Goal: Task Accomplishment & Management: Manage account settings

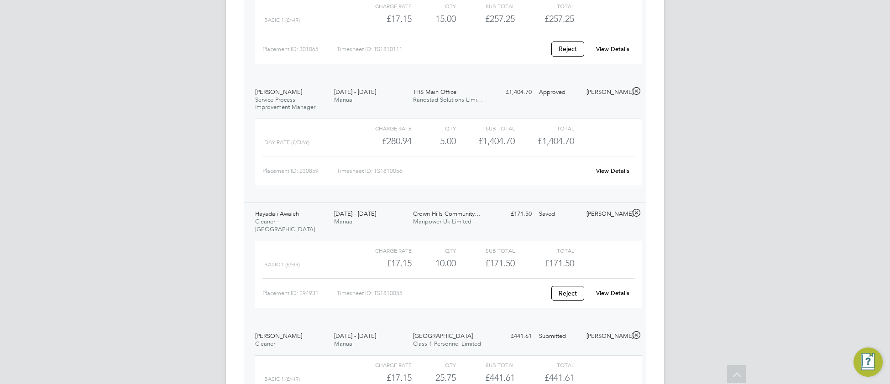
click at [610, 175] on link "View Details" at bounding box center [612, 171] width 33 height 8
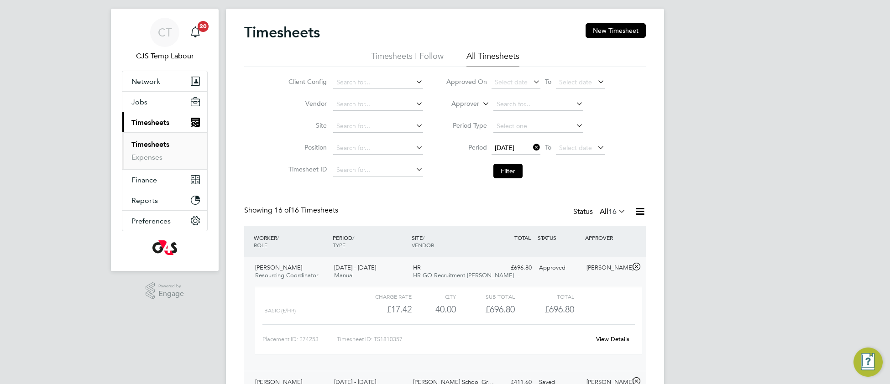
scroll to position [83, 0]
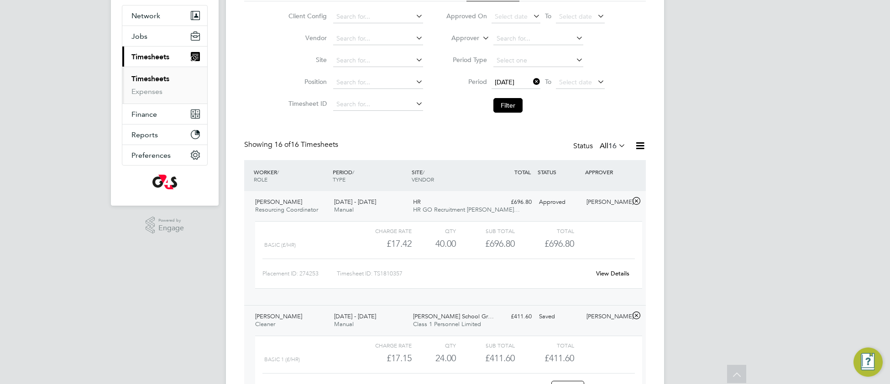
click at [621, 274] on link "View Details" at bounding box center [612, 274] width 33 height 8
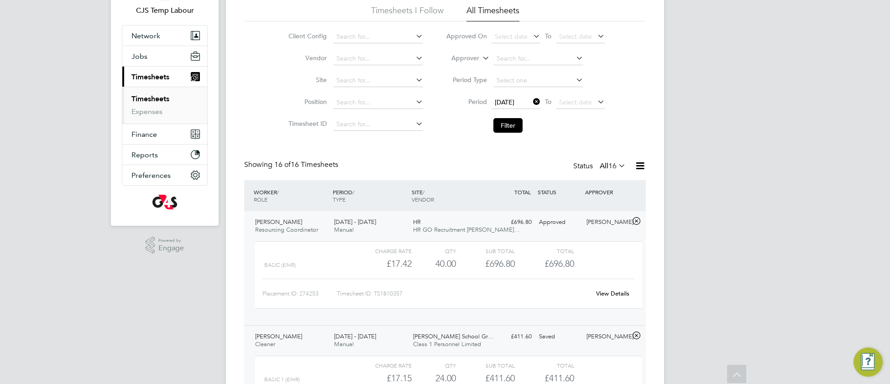
scroll to position [0, 0]
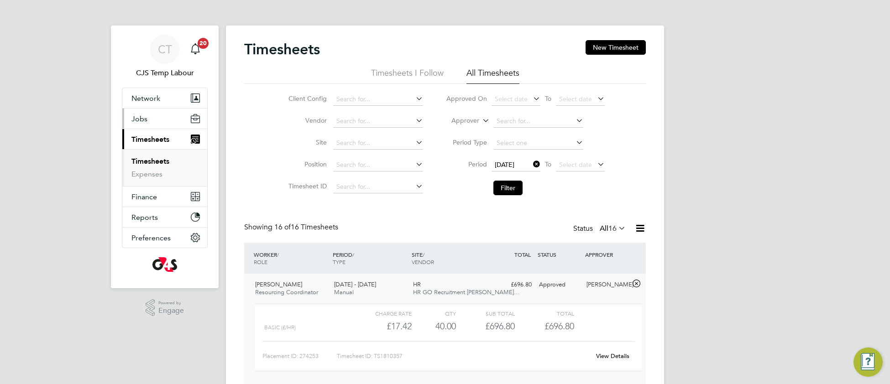
click at [137, 125] on button "Jobs" at bounding box center [164, 119] width 85 height 20
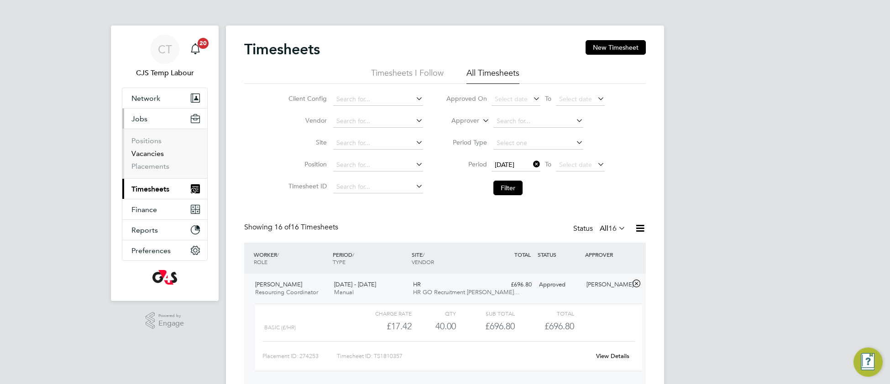
click at [148, 157] on link "Vacancies" at bounding box center [147, 153] width 32 height 9
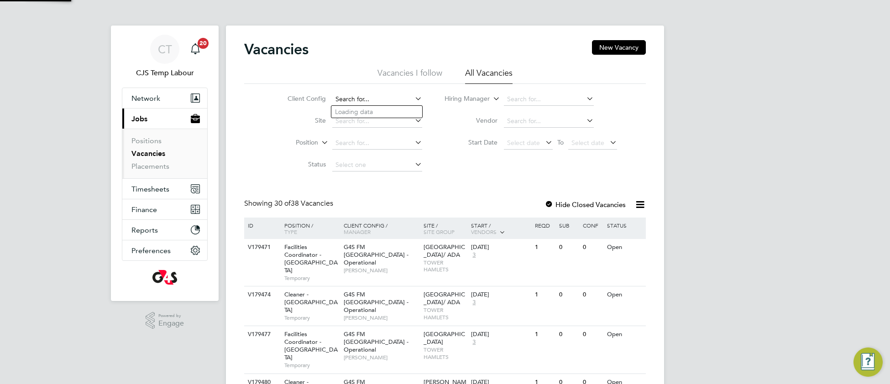
click at [368, 94] on input at bounding box center [377, 99] width 90 height 13
click at [377, 115] on b "Green" at bounding box center [368, 112] width 18 height 8
type input "G4S FM Greenwich Schools - Non Operational"
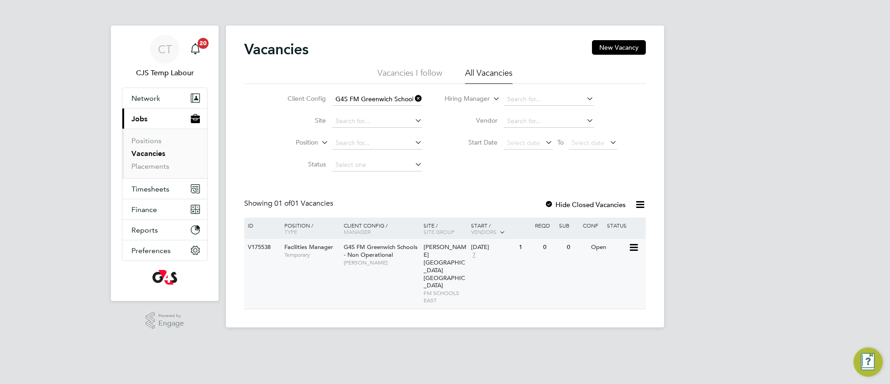
click at [398, 256] on div "G4S FM Greenwich Schools - Non Operational Monique Maussant" at bounding box center [381, 254] width 80 height 31
click at [438, 261] on span "Thomas Tallis School Greenwich Schools" at bounding box center [444, 266] width 43 height 46
click at [392, 255] on div "G4S FM Greenwich Schools - Non Operational Monique Maussant" at bounding box center [381, 254] width 80 height 31
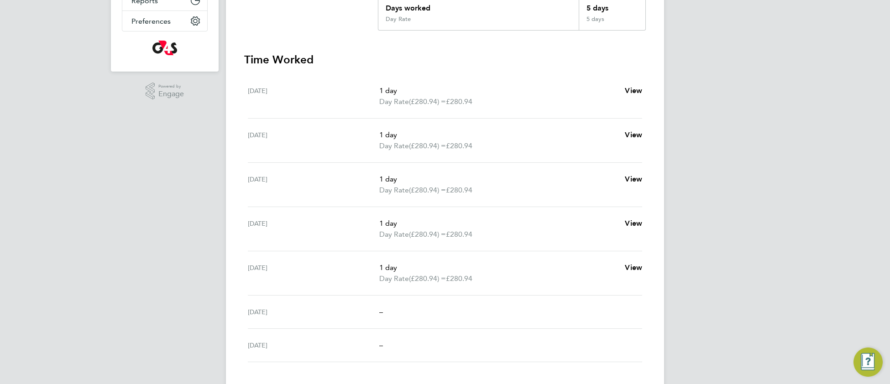
scroll to position [274, 0]
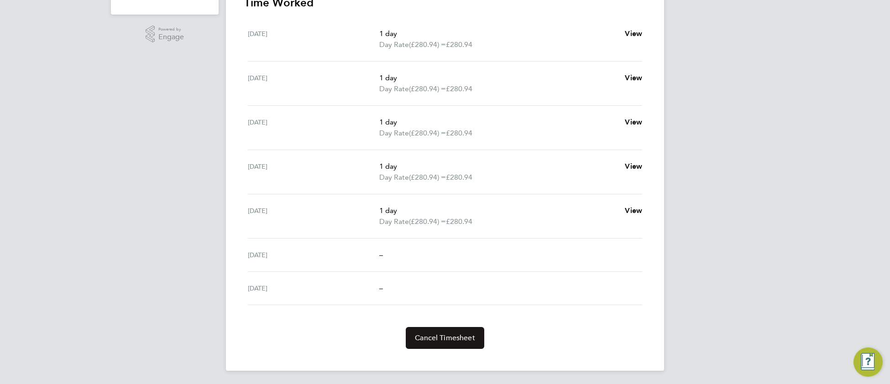
click at [450, 340] on span "Cancel Timesheet" at bounding box center [445, 338] width 60 height 9
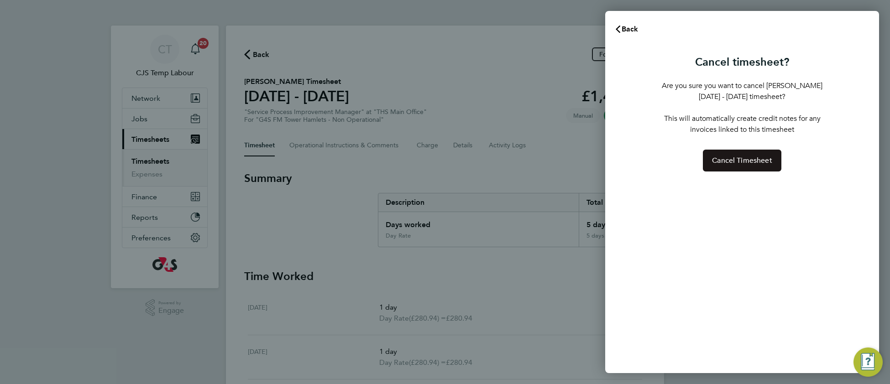
click at [752, 162] on span "Cancel Timesheet" at bounding box center [742, 160] width 60 height 9
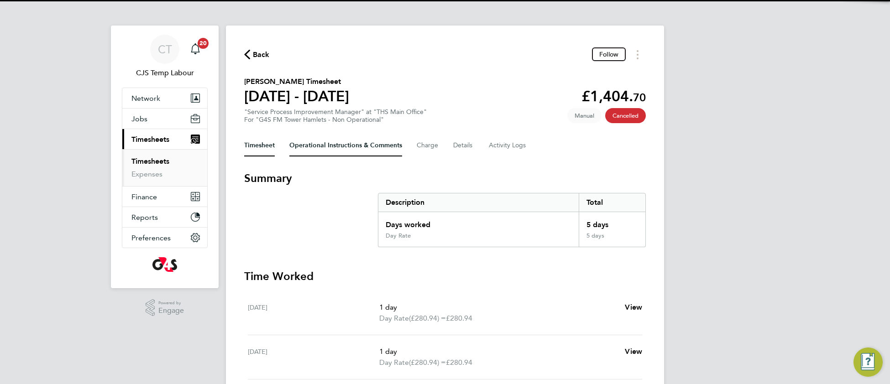
drag, startPoint x: 329, startPoint y: 151, endPoint x: 321, endPoint y: 161, distance: 12.9
click at [329, 151] on Comments-tab "Operational Instructions & Comments" at bounding box center [345, 146] width 113 height 22
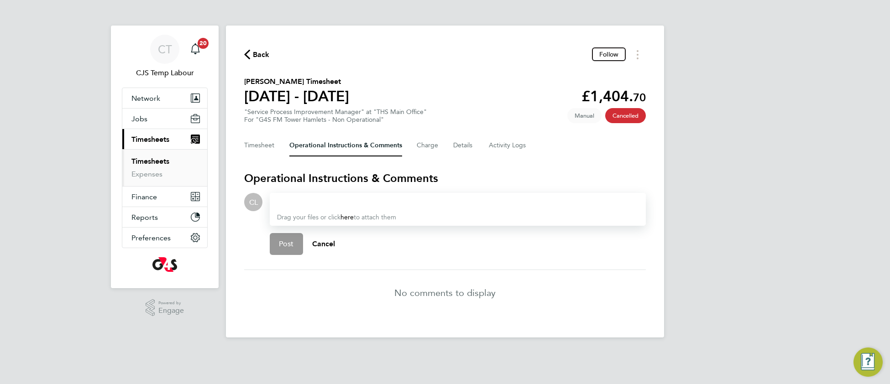
click at [299, 205] on div at bounding box center [457, 202] width 361 height 11
drag, startPoint x: 515, startPoint y: 146, endPoint x: 506, endPoint y: 152, distance: 11.0
click at [514, 147] on Logs-tab "Activity Logs" at bounding box center [508, 146] width 38 height 22
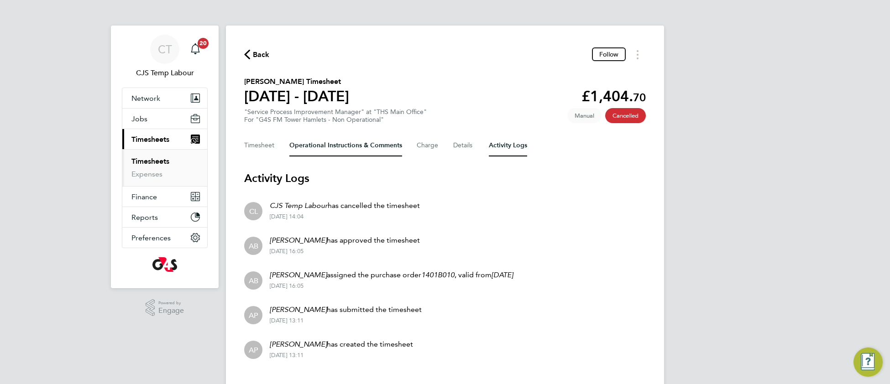
click at [316, 146] on Comments-tab "Operational Instructions & Comments" at bounding box center [345, 146] width 113 height 22
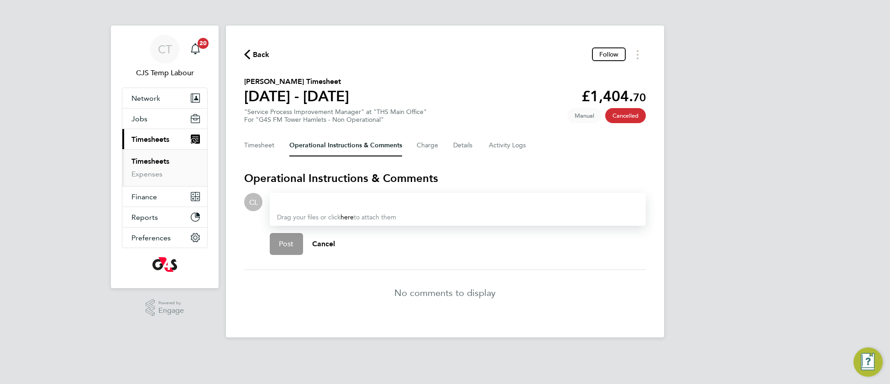
click at [291, 200] on div at bounding box center [457, 202] width 361 height 11
click at [514, 147] on Logs-tab "Activity Logs" at bounding box center [508, 146] width 38 height 22
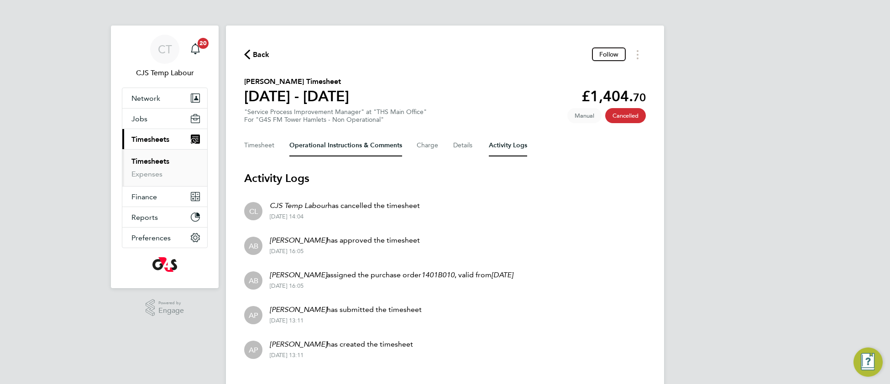
click at [313, 144] on Comments-tab "Operational Instructions & Comments" at bounding box center [345, 146] width 113 height 22
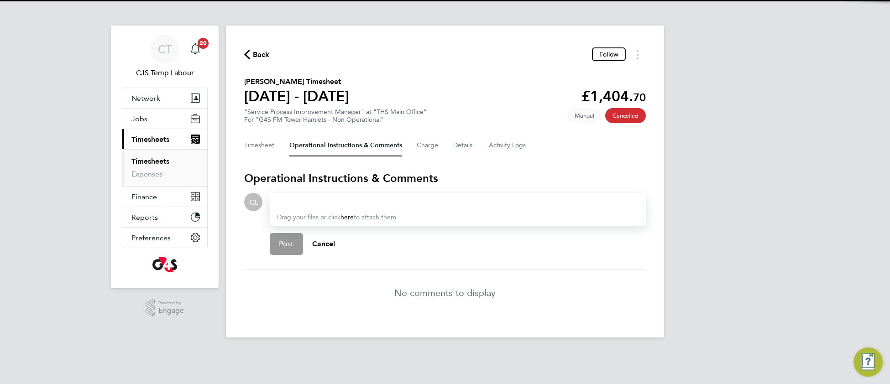
click at [306, 201] on div at bounding box center [457, 202] width 361 height 11
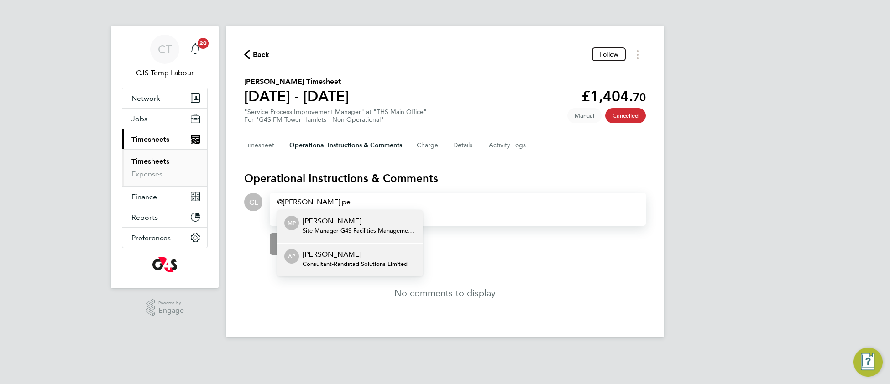
click at [323, 258] on div "Ana Perozo Consultant - Randstad Solutions Limited" at bounding box center [355, 260] width 105 height 22
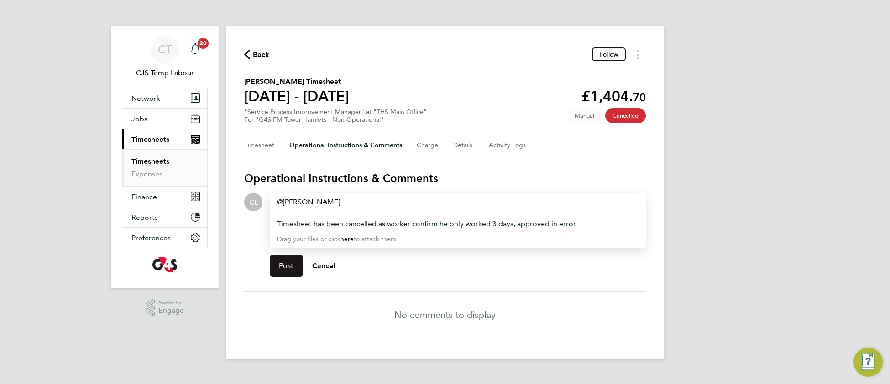
click at [286, 264] on span "Post" at bounding box center [286, 265] width 15 height 9
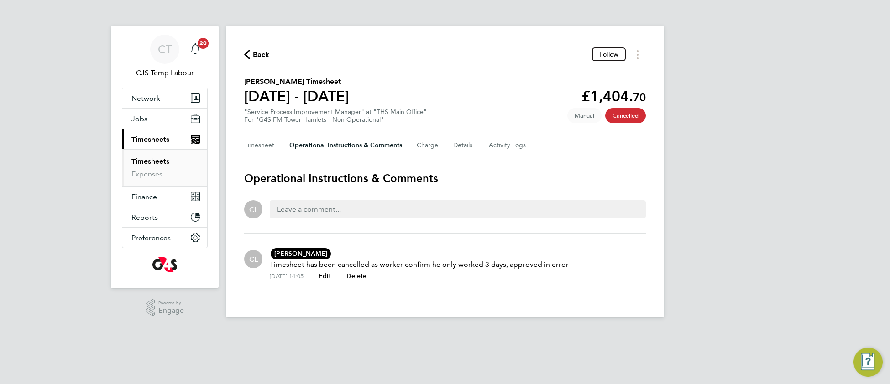
click at [264, 51] on span "Back" at bounding box center [261, 54] width 17 height 11
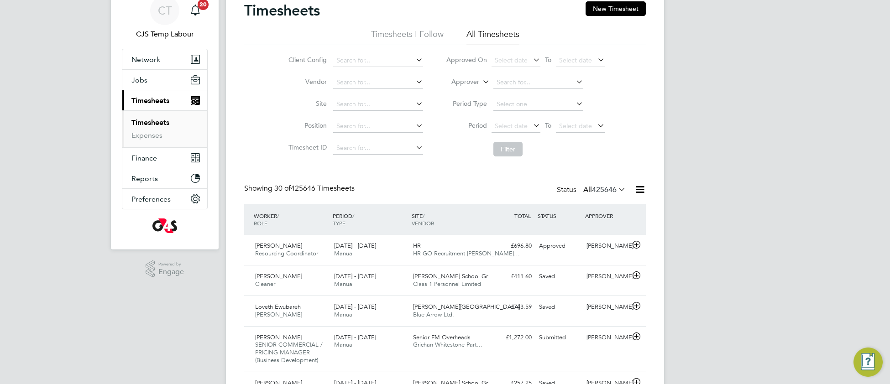
scroll to position [46, 0]
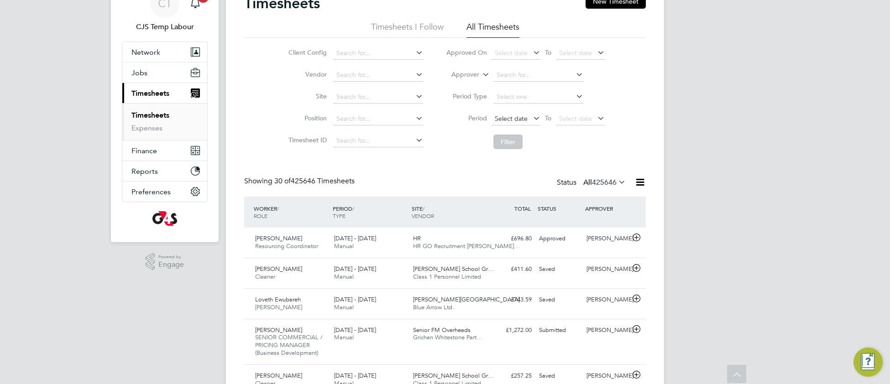
click at [509, 121] on span "Select date" at bounding box center [511, 119] width 33 height 8
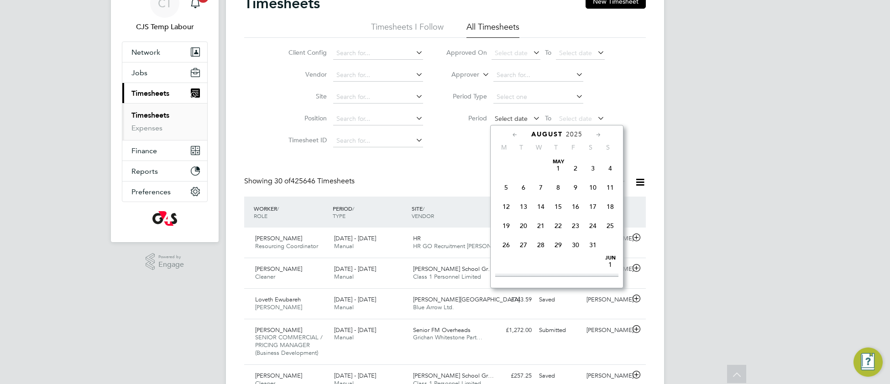
scroll to position [357, 0]
click at [508, 205] on span "25" at bounding box center [505, 196] width 17 height 17
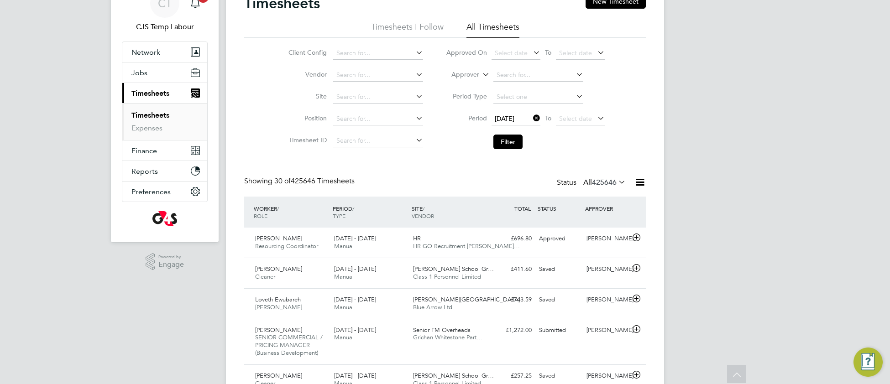
click at [511, 142] on button "Filter" at bounding box center [507, 142] width 29 height 15
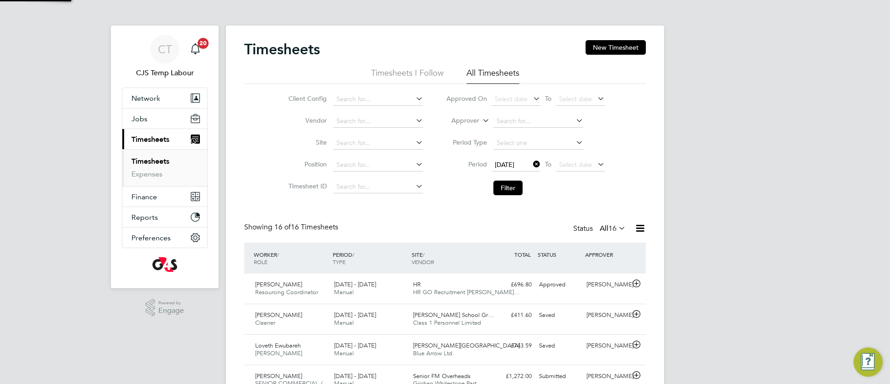
scroll to position [4, 4]
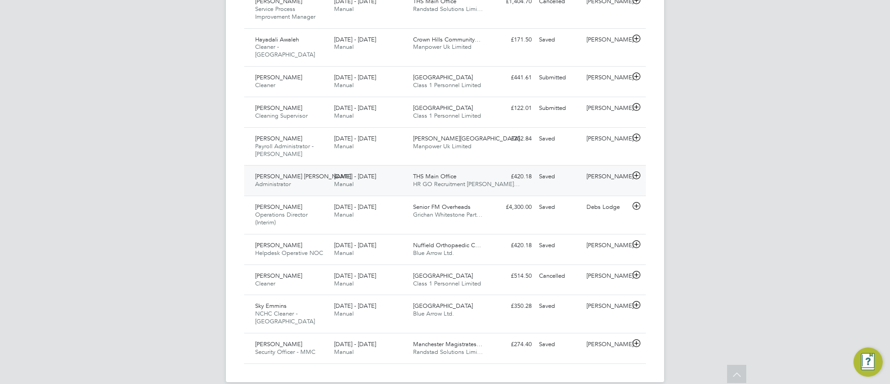
click at [445, 188] on div "Dharmisha Rajnikant Gohil Administrator 25 - 31 Aug 2025 25 - 31 Aug 2025 Manua…" at bounding box center [445, 180] width 402 height 31
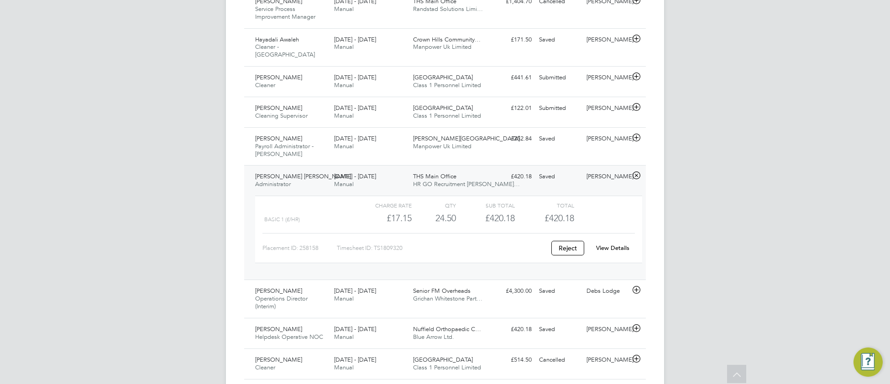
click at [613, 245] on link "View Details" at bounding box center [612, 248] width 33 height 8
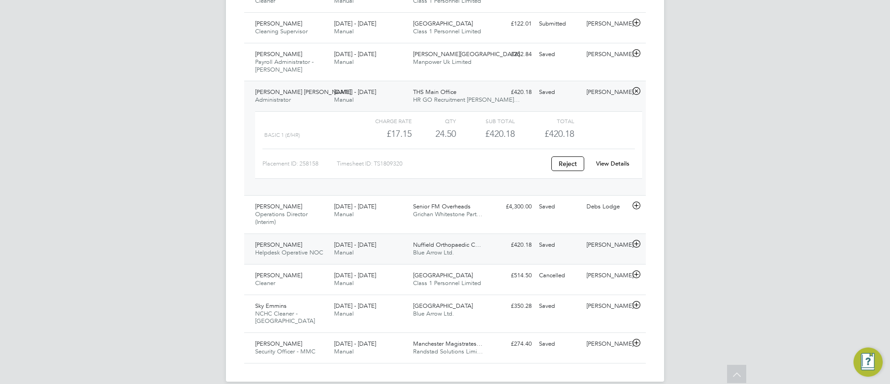
click at [433, 252] on div "Nuffield Orthopaedic C… Blue Arrow Ltd." at bounding box center [448, 249] width 79 height 23
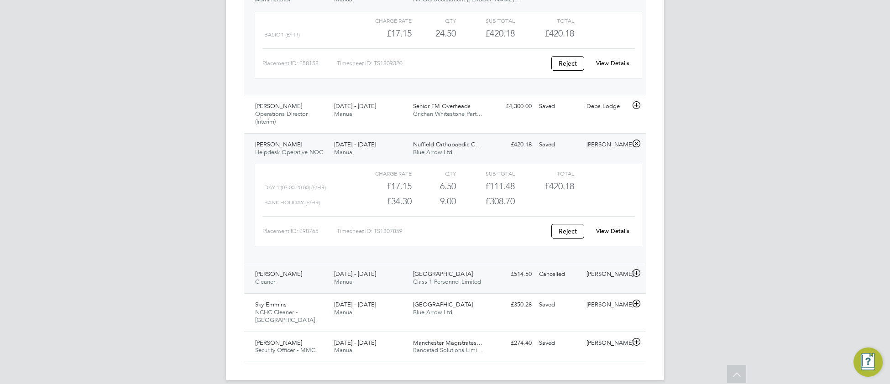
click at [443, 280] on span "Class 1 Personnel Limited" at bounding box center [447, 282] width 68 height 8
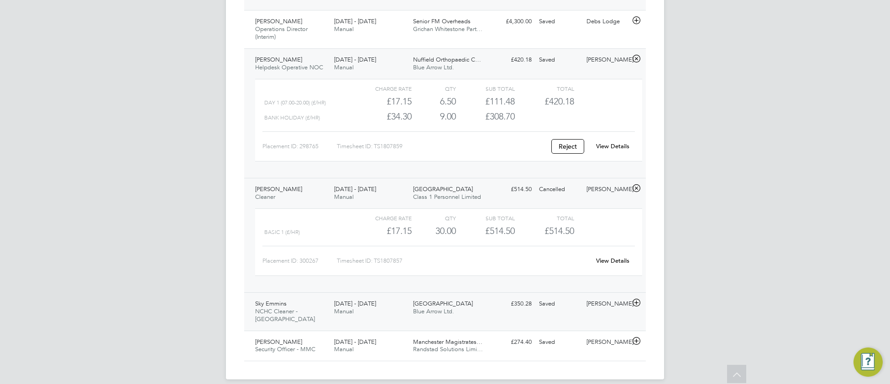
click at [443, 312] on span "Blue Arrow Ltd." at bounding box center [433, 312] width 41 height 8
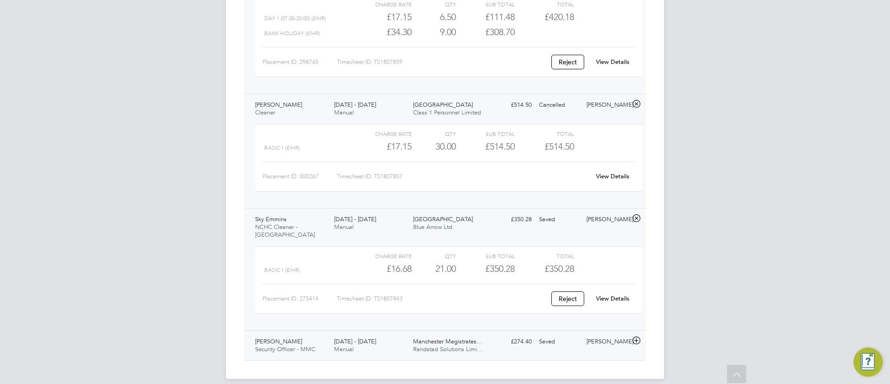
click at [444, 345] on span "Randstad Solutions Limi…" at bounding box center [448, 349] width 70 height 8
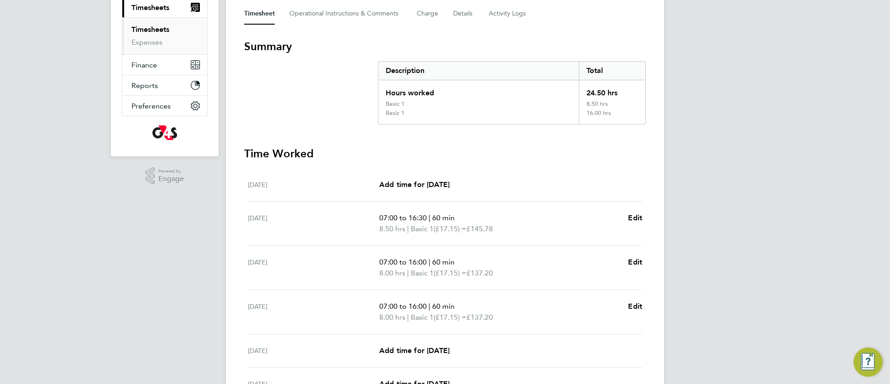
scroll to position [57, 0]
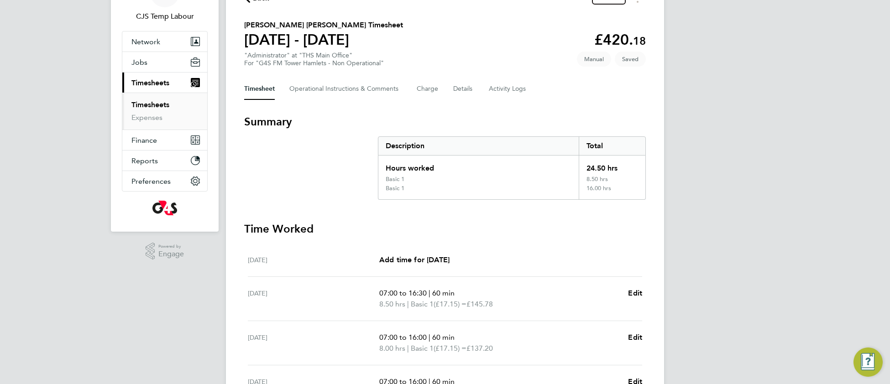
click at [154, 111] on li "Timesheets" at bounding box center [165, 106] width 68 height 13
click at [155, 105] on link "Timesheets" at bounding box center [150, 104] width 38 height 9
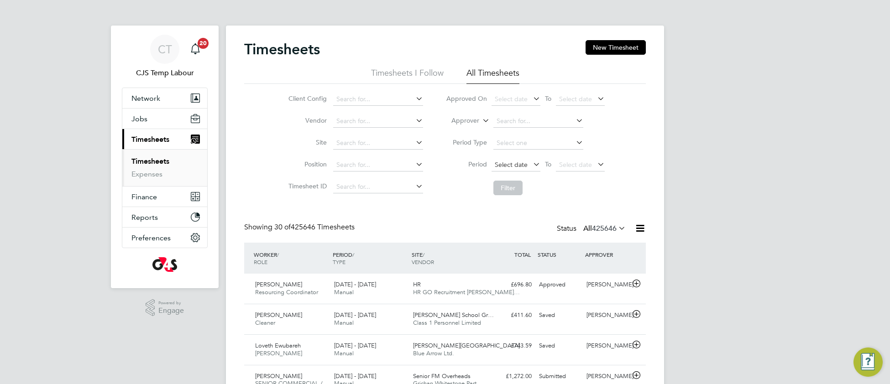
click at [513, 167] on span "Select date" at bounding box center [511, 165] width 33 height 8
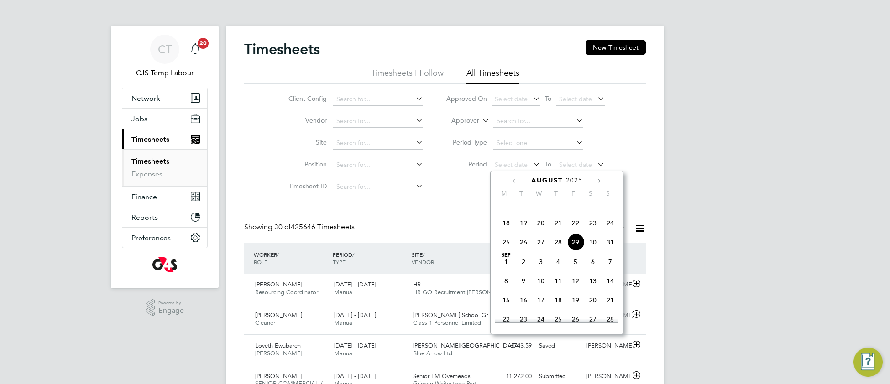
click at [506, 251] on span "25" at bounding box center [505, 242] width 17 height 17
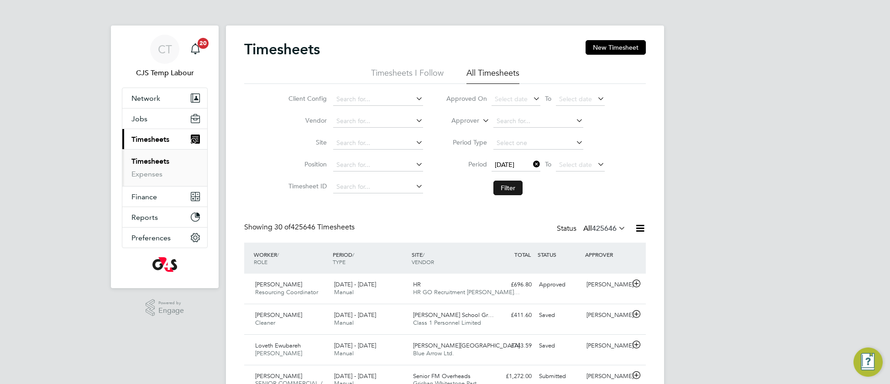
drag, startPoint x: 510, startPoint y: 191, endPoint x: 506, endPoint y: 190, distance: 4.7
click at [510, 191] on button "Filter" at bounding box center [507, 188] width 29 height 15
click at [607, 49] on button "New Timesheet" at bounding box center [615, 47] width 60 height 15
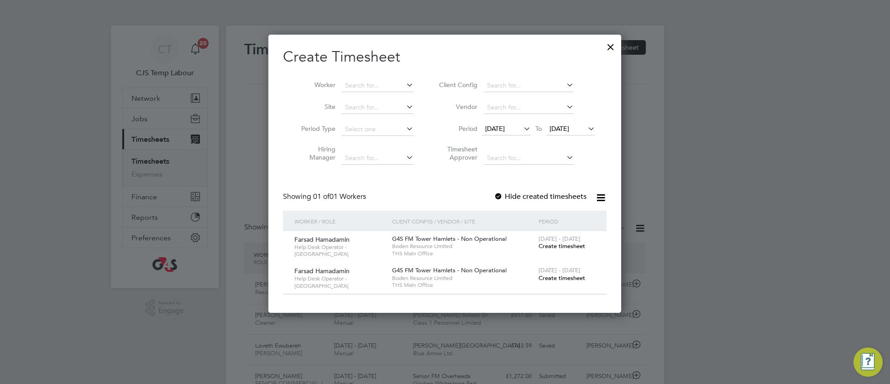
click at [562, 132] on span "22 Aug 2025" at bounding box center [570, 129] width 49 height 12
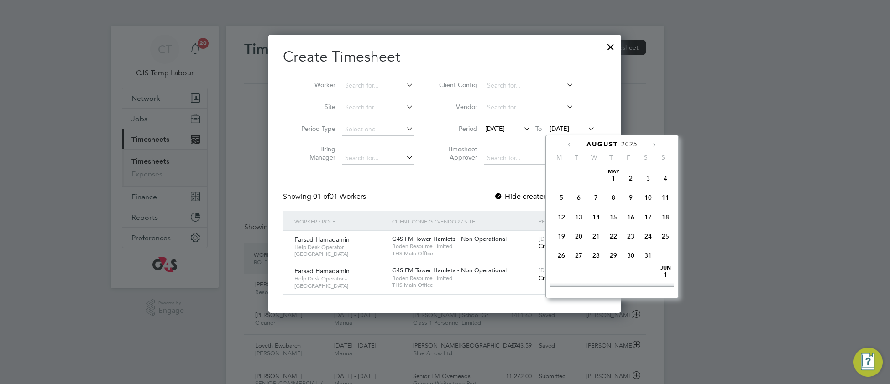
scroll to position [337, 0]
click at [662, 235] on span "31" at bounding box center [665, 226] width 17 height 17
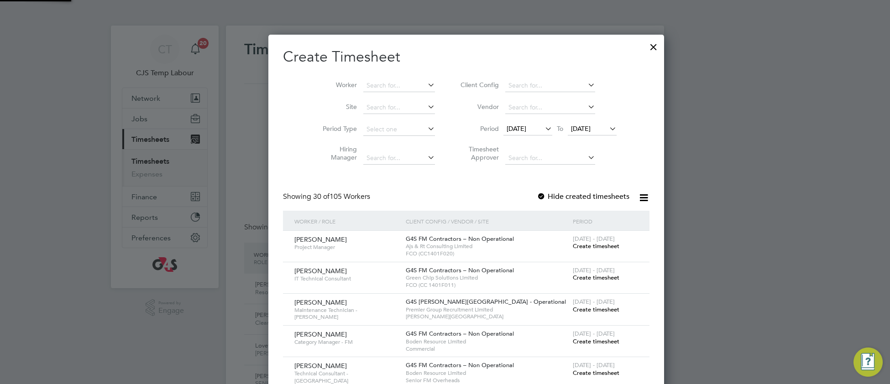
scroll to position [1269, 354]
click at [503, 134] on span "15 Aug 2025" at bounding box center [527, 129] width 49 height 12
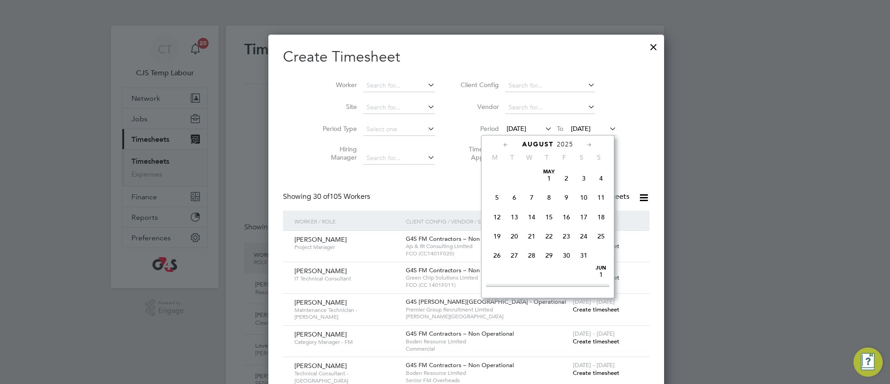
scroll to position [317, 0]
click at [498, 255] on span "25" at bounding box center [496, 246] width 17 height 17
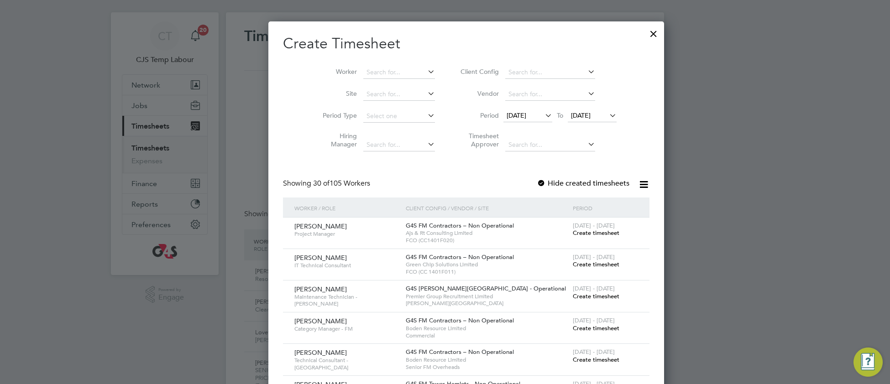
scroll to position [0, 0]
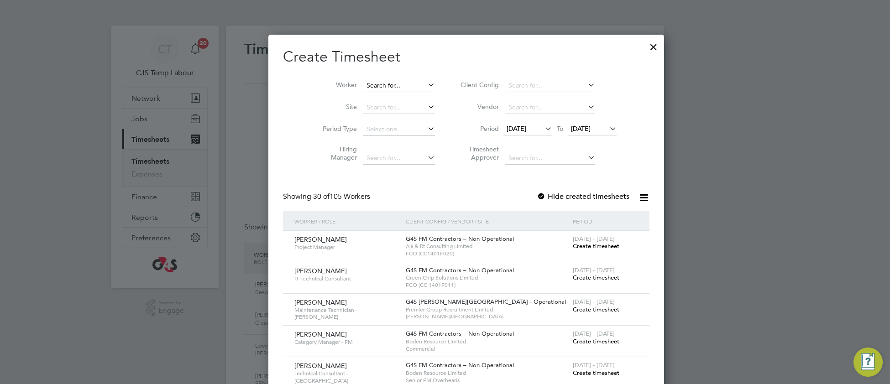
click at [363, 83] on input at bounding box center [399, 85] width 72 height 13
click at [375, 102] on li "Colin Green" at bounding box center [381, 98] width 80 height 12
type input "[PERSON_NAME]"
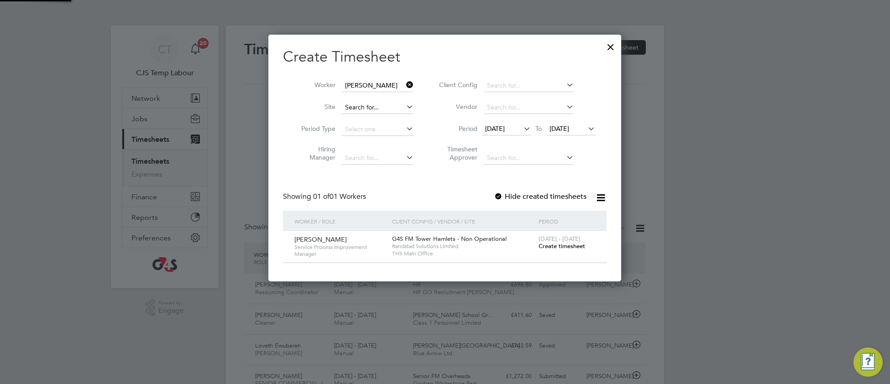
scroll to position [247, 354]
click at [565, 247] on span "Create timesheet" at bounding box center [561, 246] width 47 height 8
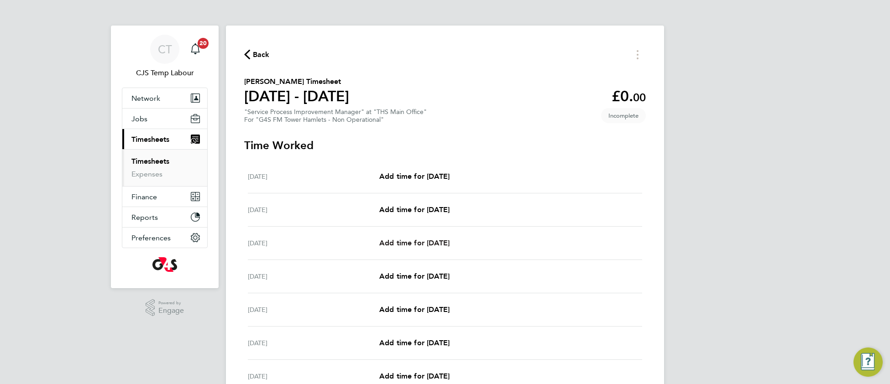
click at [408, 245] on span "Add time for Wed 27 Aug" at bounding box center [414, 243] width 70 height 9
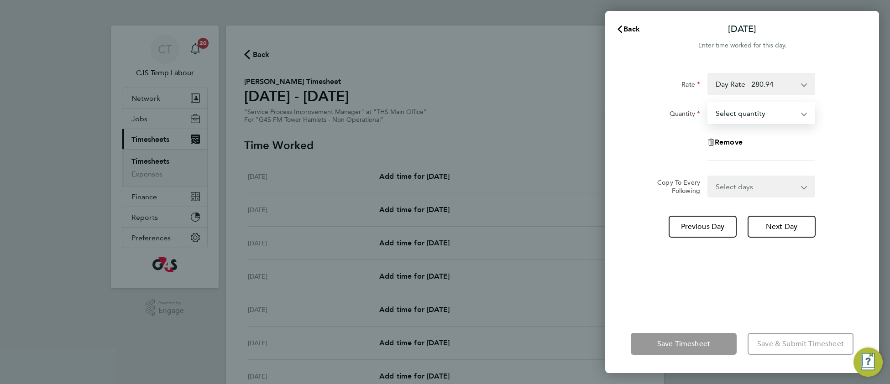
click at [739, 111] on select "Select quantity 0.5 1" at bounding box center [755, 113] width 95 height 20
select select "1"
click at [708, 103] on select "Select quantity 0.5 1" at bounding box center [755, 113] width 95 height 20
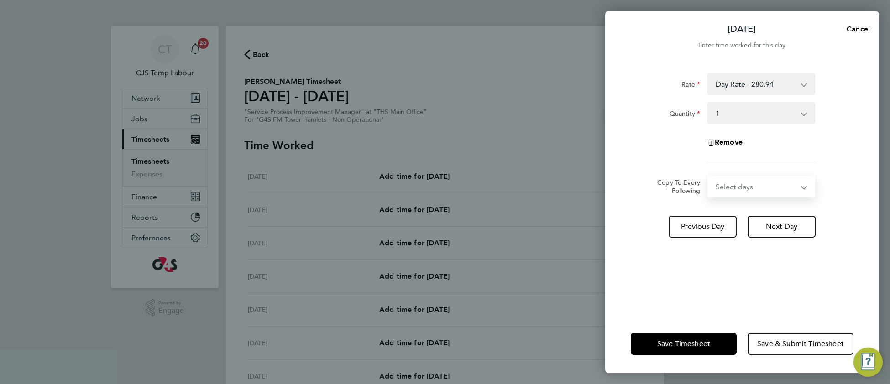
click at [732, 189] on select "Select days Day Weekday (Mon-Fri) Weekend (Sat-Sun) Thursday Friday Saturday Su…" at bounding box center [756, 187] width 96 height 20
select select "THU"
click at [708, 177] on select "Select days Day Weekday (Mon-Fri) Weekend (Sat-Sun) Thursday Friday Saturday Su…" at bounding box center [756, 187] width 96 height 20
select select "2025-08-31"
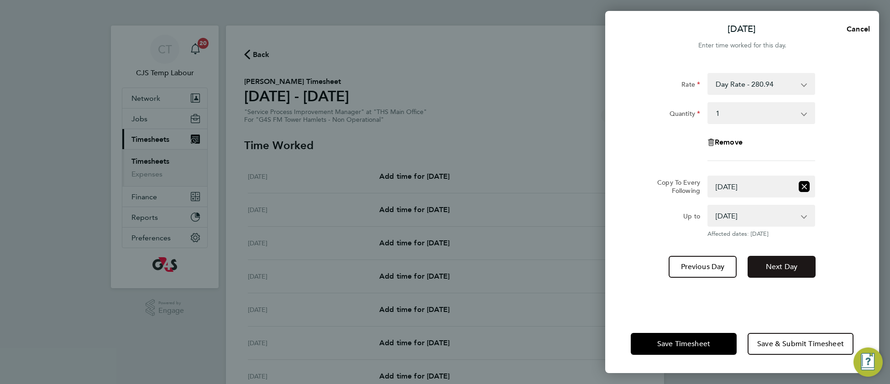
click at [767, 272] on button "Next Day" at bounding box center [781, 267] width 68 height 22
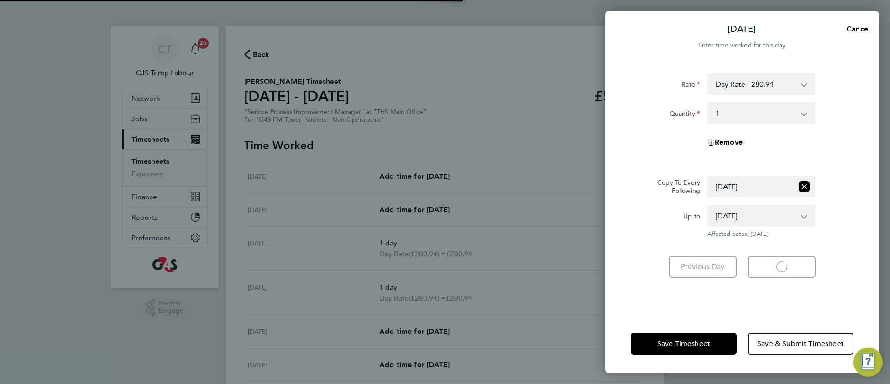
select select "1"
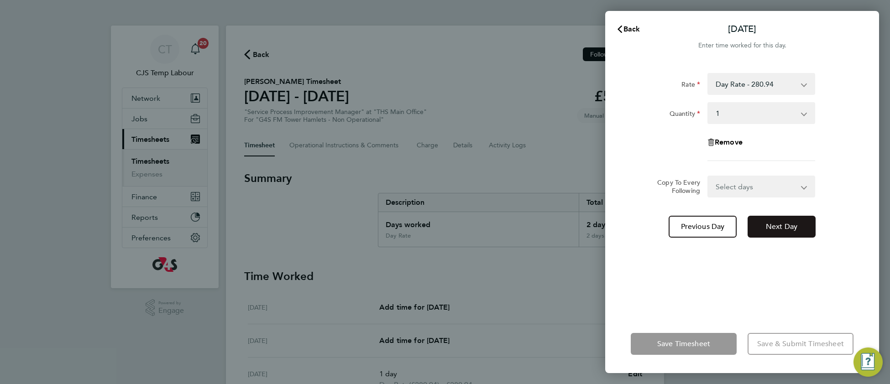
drag, startPoint x: 775, startPoint y: 227, endPoint x: 770, endPoint y: 224, distance: 5.9
click at [774, 226] on span "Next Day" at bounding box center [781, 226] width 31 height 9
click at [734, 110] on select "Select quantity 0.5 1" at bounding box center [755, 113] width 95 height 20
select select "1"
click at [708, 103] on select "Select quantity 0.5 1" at bounding box center [755, 113] width 95 height 20
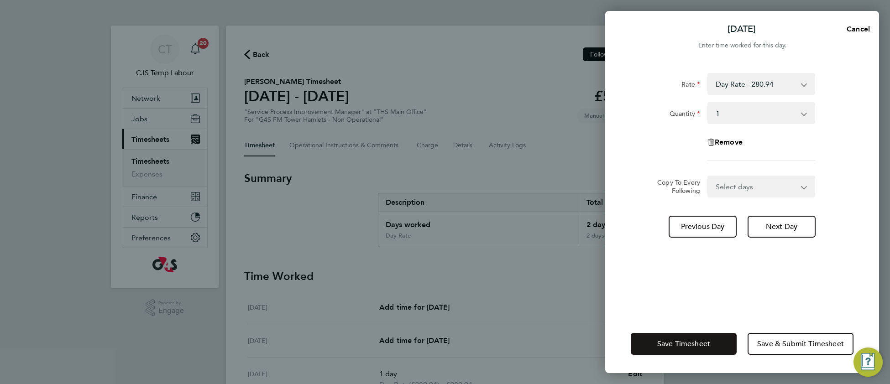
drag, startPoint x: 689, startPoint y: 339, endPoint x: 681, endPoint y: 338, distance: 7.8
click at [686, 338] on button "Save Timesheet" at bounding box center [684, 344] width 106 height 22
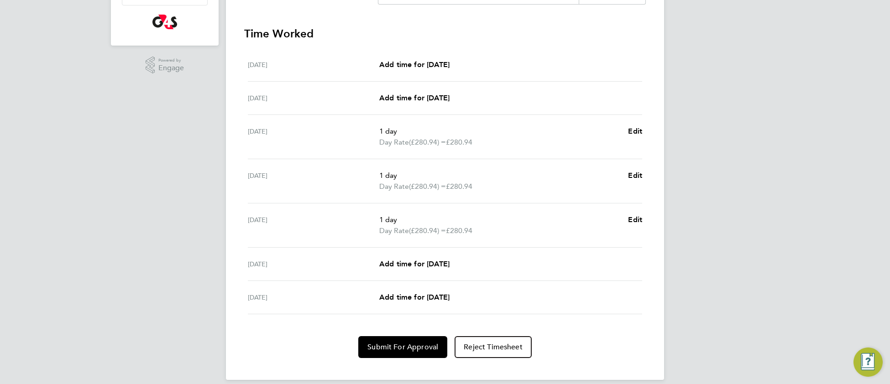
scroll to position [252, 0]
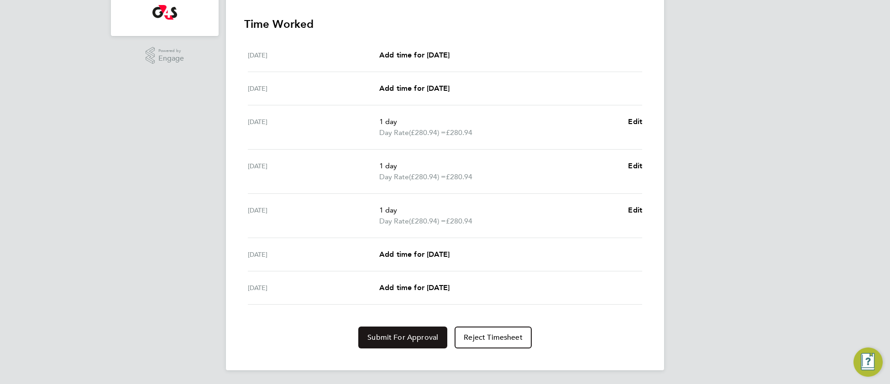
drag, startPoint x: 413, startPoint y: 334, endPoint x: 404, endPoint y: 330, distance: 10.0
click at [411, 334] on span "Submit For Approval" at bounding box center [402, 337] width 71 height 9
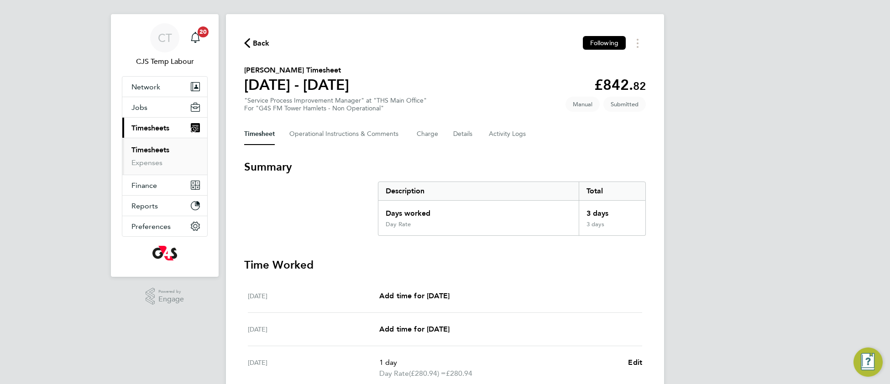
scroll to position [0, 0]
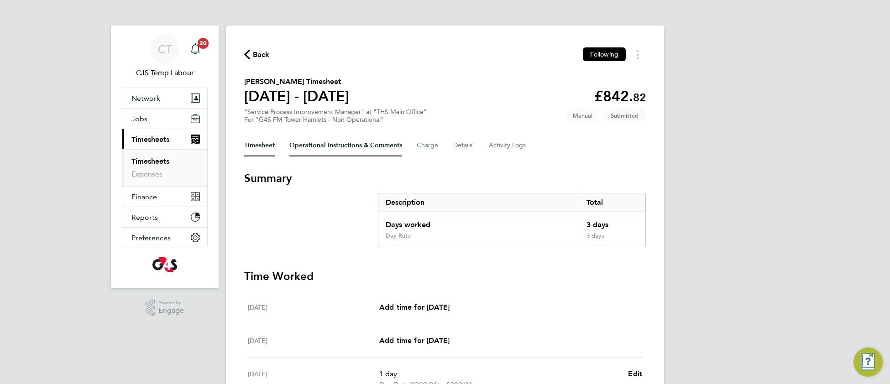
click at [329, 137] on Comments-tab "Operational Instructions & Comments" at bounding box center [345, 146] width 113 height 22
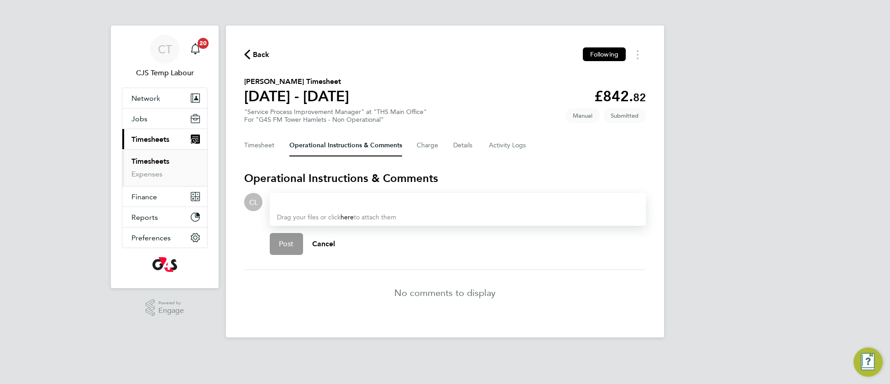
click at [327, 201] on div at bounding box center [457, 202] width 361 height 11
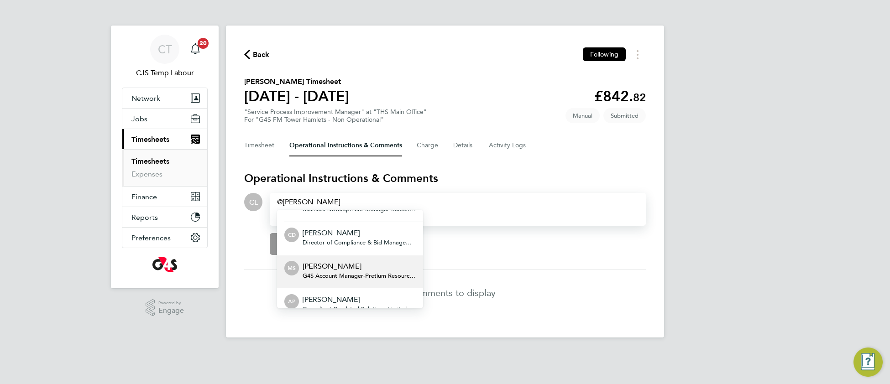
scroll to position [238, 0]
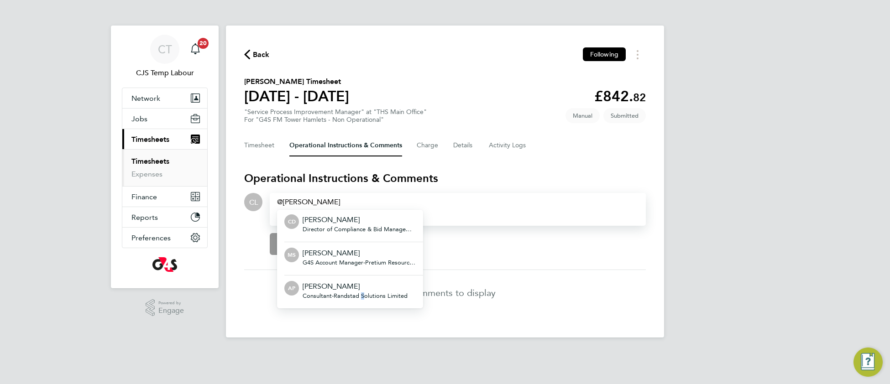
click at [360, 292] on span "Consultant - Randstad Solutions Limited" at bounding box center [355, 295] width 105 height 7
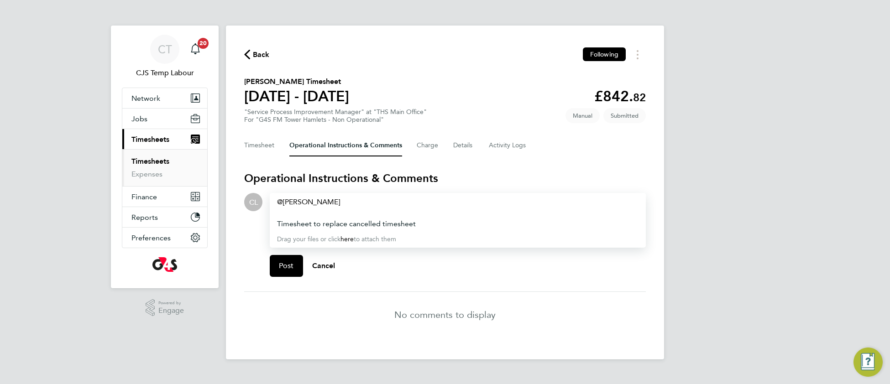
click at [421, 222] on div "Timesheet to replace cancelled timesheet" at bounding box center [457, 224] width 361 height 11
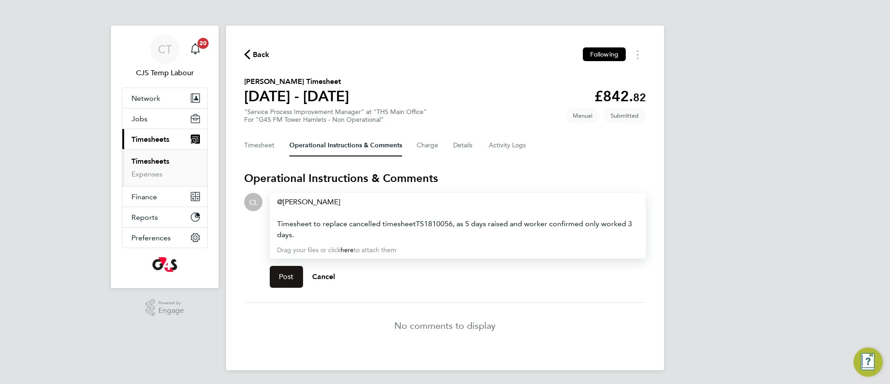
click at [285, 281] on button "Post" at bounding box center [286, 277] width 33 height 22
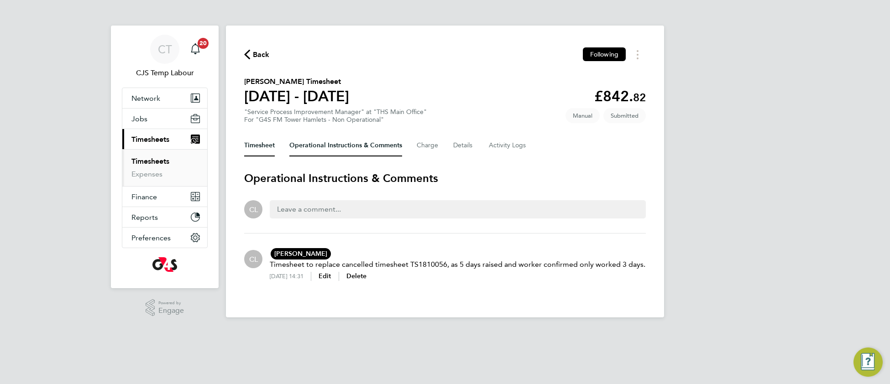
click at [256, 144] on button "Timesheet" at bounding box center [259, 146] width 31 height 22
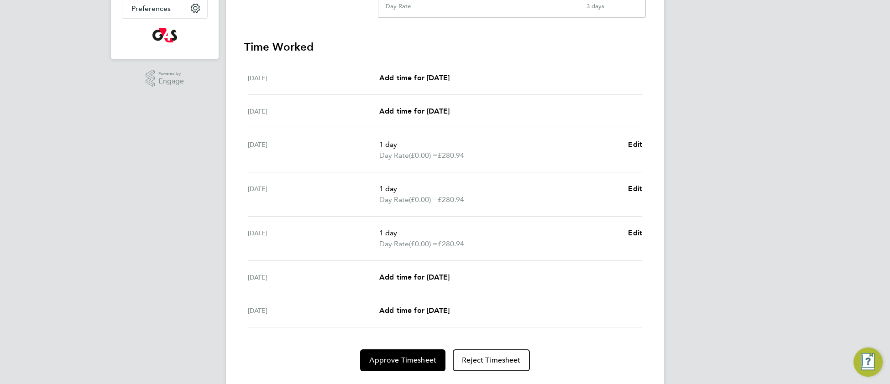
scroll to position [252, 0]
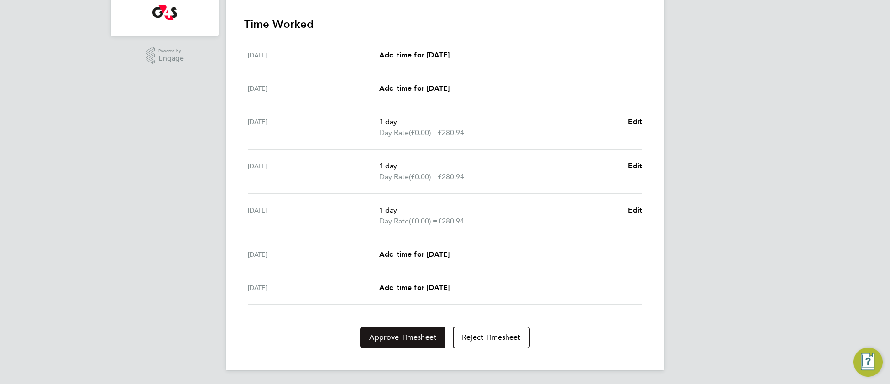
click at [397, 337] on span "Approve Timesheet" at bounding box center [402, 337] width 67 height 9
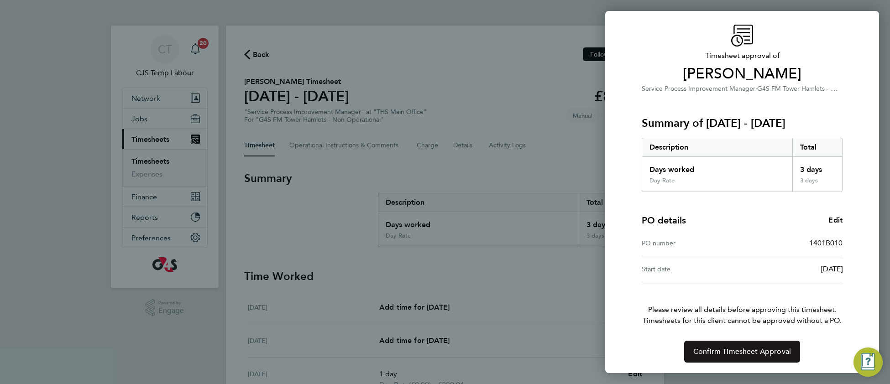
scroll to position [28, 0]
drag, startPoint x: 755, startPoint y: 349, endPoint x: 750, endPoint y: 350, distance: 5.1
click at [753, 350] on span "Confirm Timesheet Approval" at bounding box center [742, 351] width 98 height 9
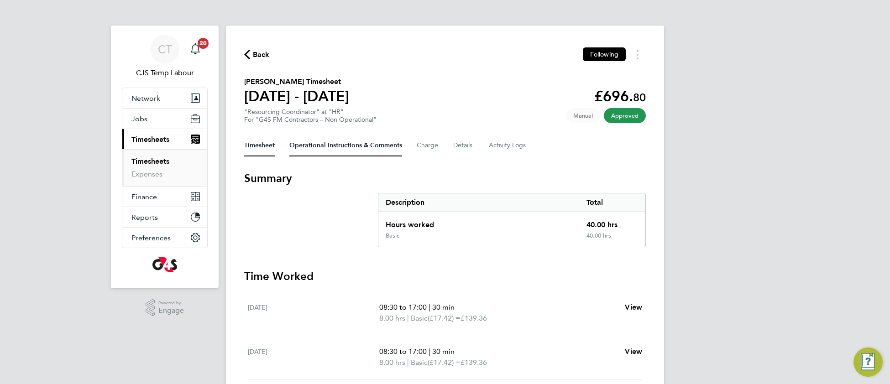
click at [315, 147] on Comments-tab "Operational Instructions & Comments" at bounding box center [345, 146] width 113 height 22
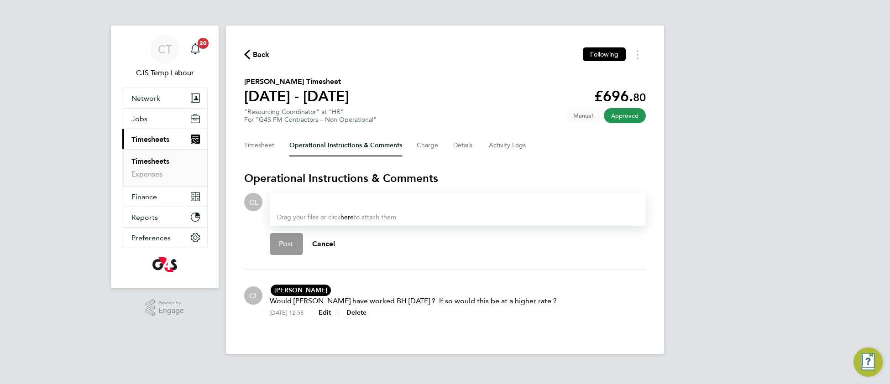
click at [293, 198] on div at bounding box center [457, 202] width 361 height 11
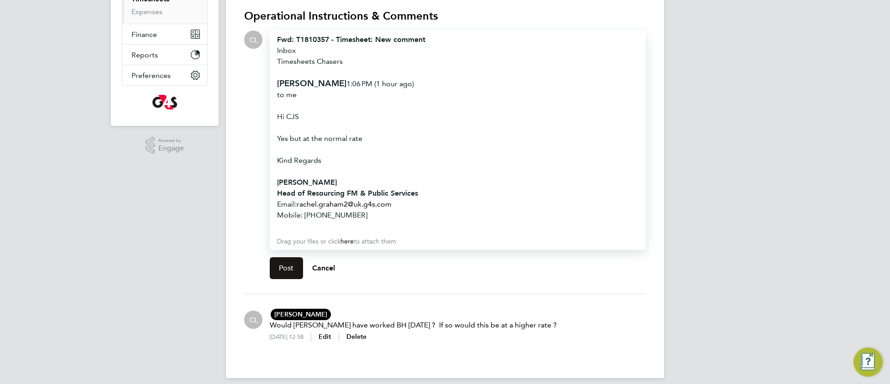
scroll to position [171, 0]
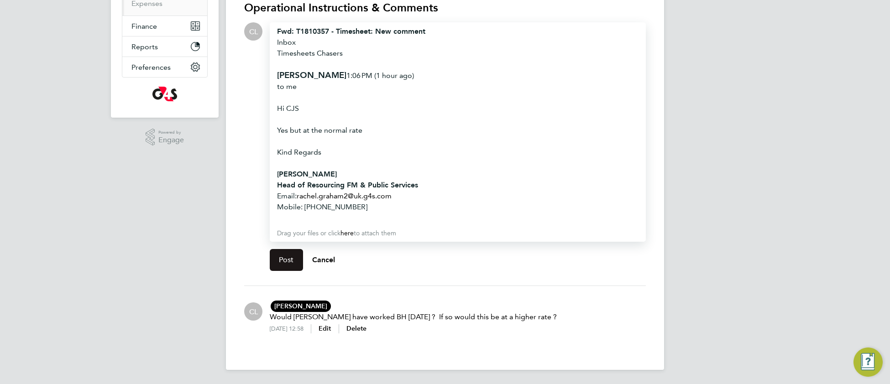
click at [278, 266] on button "Post" at bounding box center [286, 260] width 33 height 22
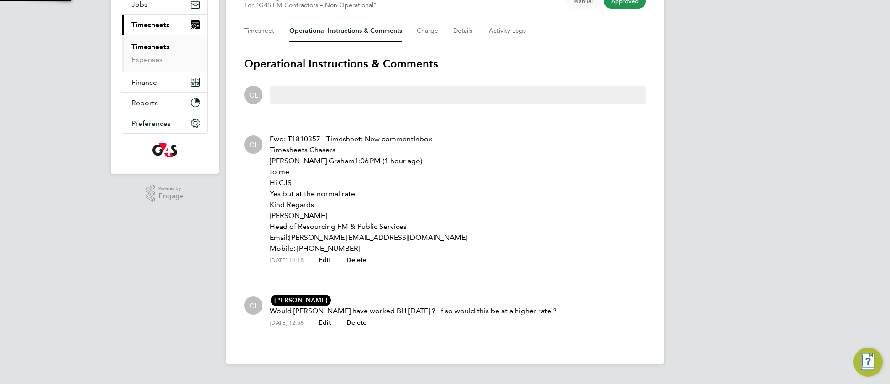
scroll to position [107, 0]
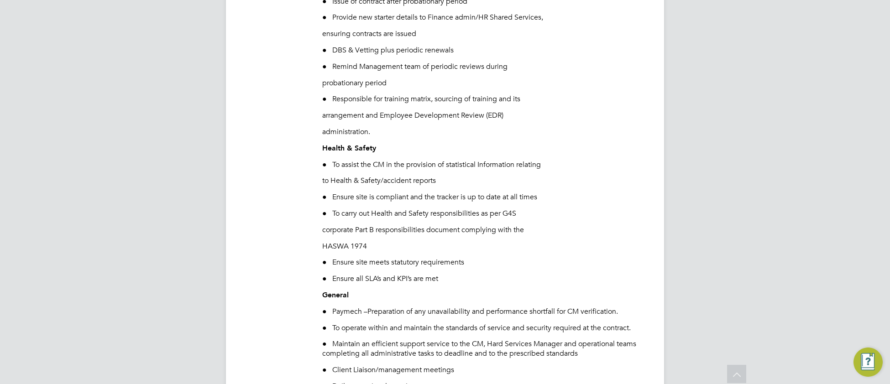
scroll to position [424, 0]
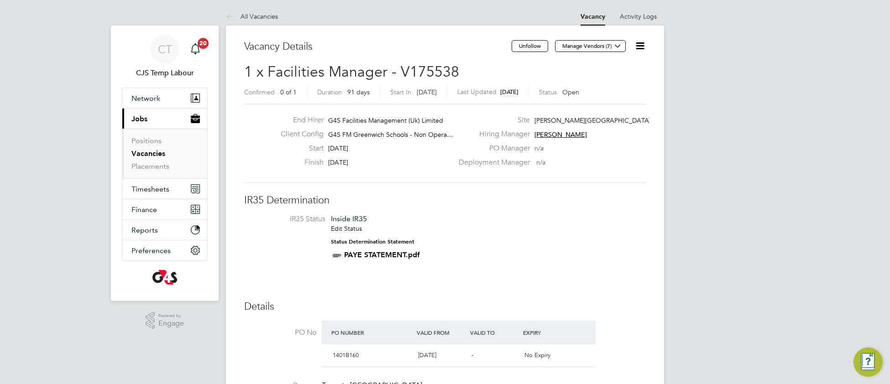
click at [584, 123] on span "[PERSON_NAME][GEOGRAPHIC_DATA] [GEOGRAPHIC_DATA]…" at bounding box center [629, 120] width 190 height 8
click at [141, 117] on span "Jobs" at bounding box center [139, 119] width 16 height 9
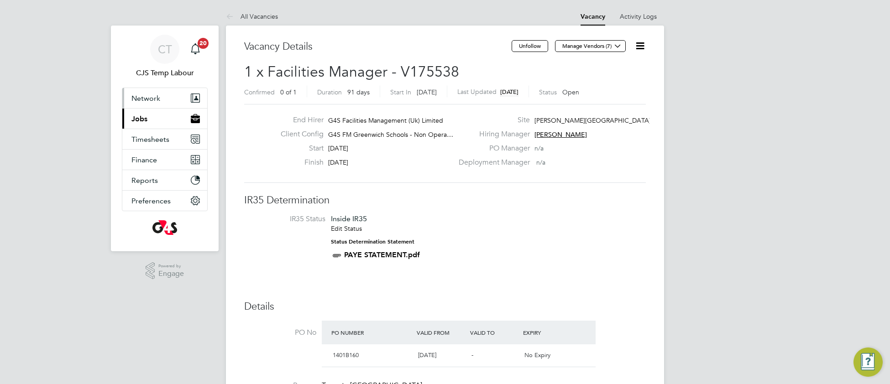
click at [141, 99] on span "Network" at bounding box center [145, 98] width 29 height 9
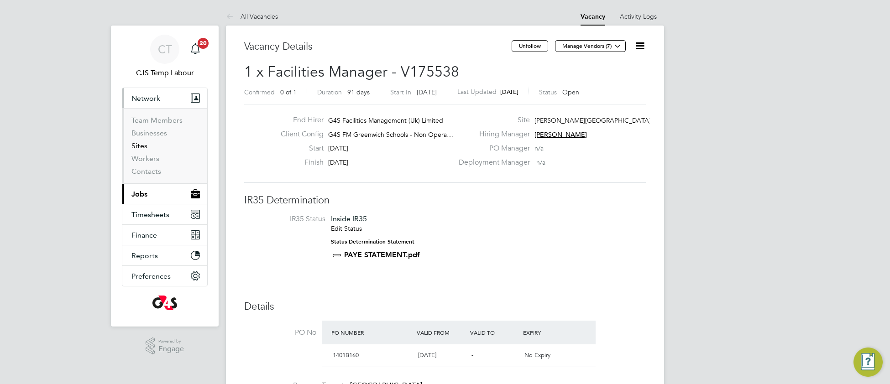
click at [142, 146] on link "Sites" at bounding box center [139, 145] width 16 height 9
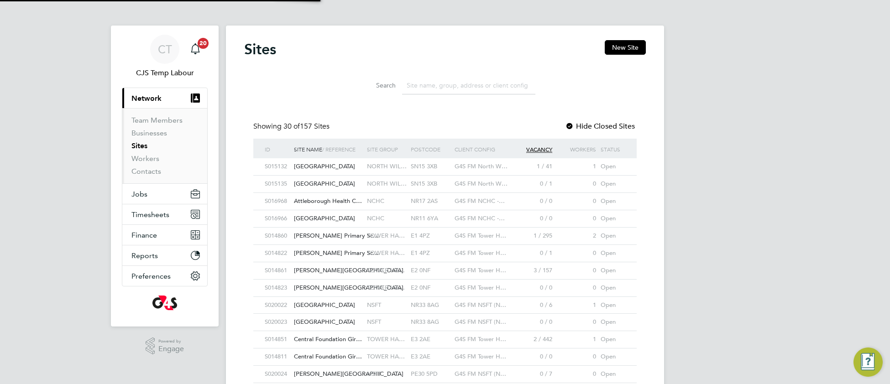
scroll to position [17, 44]
click at [422, 86] on input at bounding box center [468, 86] width 133 height 18
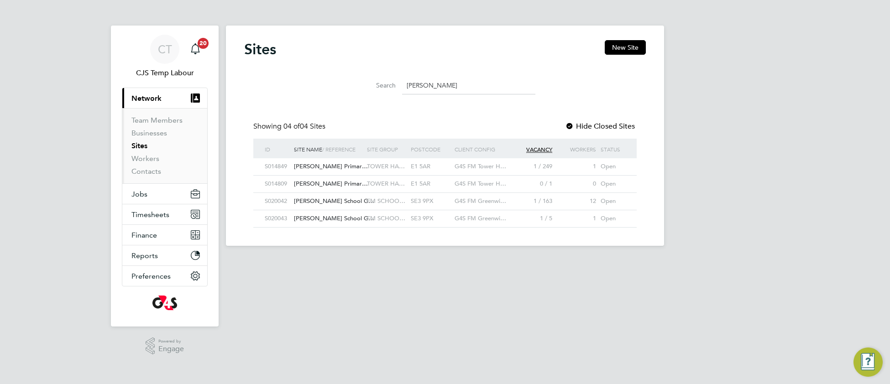
type input "thomas"
click at [469, 207] on div "G4S FM Greenwi…" at bounding box center [481, 201] width 58 height 17
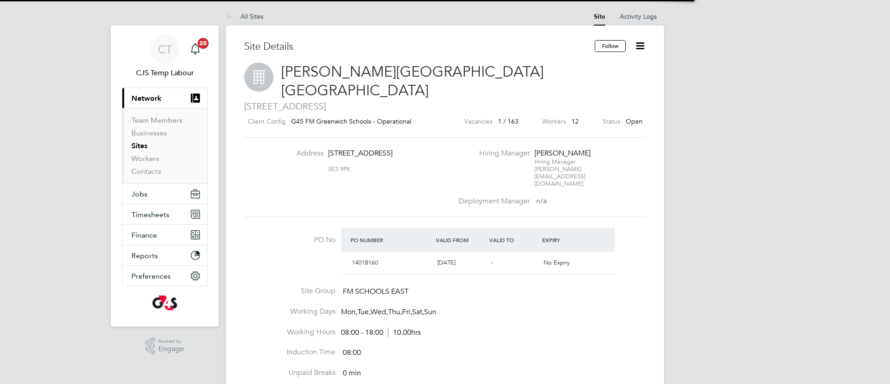
scroll to position [15, 85]
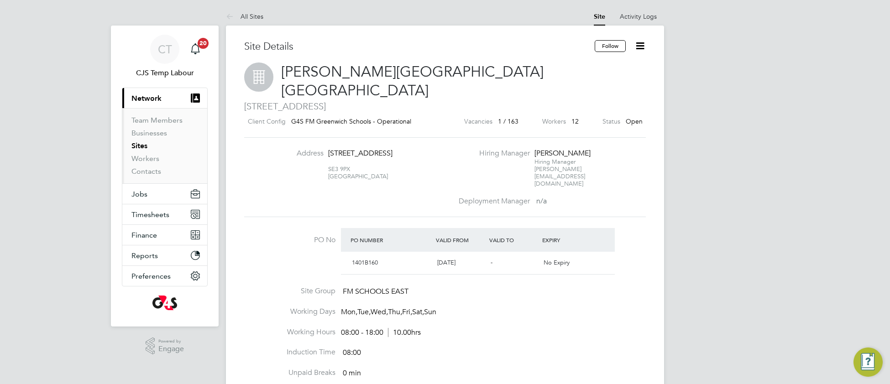
drag, startPoint x: 441, startPoint y: 87, endPoint x: 283, endPoint y: 69, distance: 158.4
click at [283, 69] on h2 "[PERSON_NAME][GEOGRAPHIC_DATA] [GEOGRAPHIC_DATA] [STREET_ADDRESS]" at bounding box center [445, 88] width 402 height 50
copy h2 "[PERSON_NAME][GEOGRAPHIC_DATA] [GEOGRAPHIC_DATA] [STREET_ADDRESS]"
drag, startPoint x: 329, startPoint y: 134, endPoint x: 365, endPoint y: 172, distance: 52.9
click at [365, 172] on div "[STREET_ADDRESS]" at bounding box center [356, 164] width 57 height 31
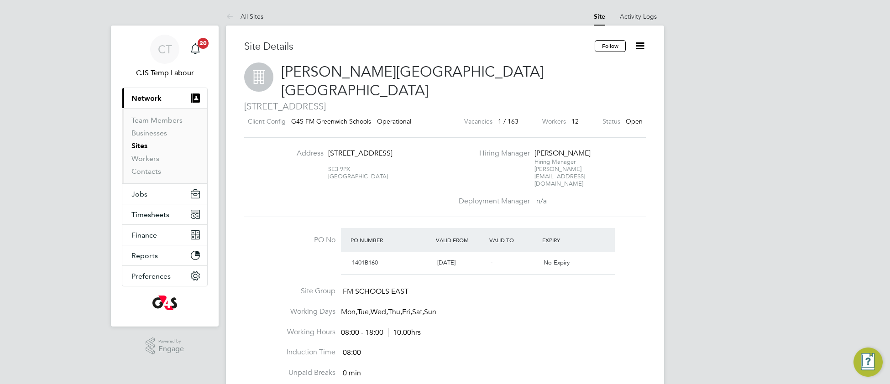
copy div "[STREET_ADDRESS]"
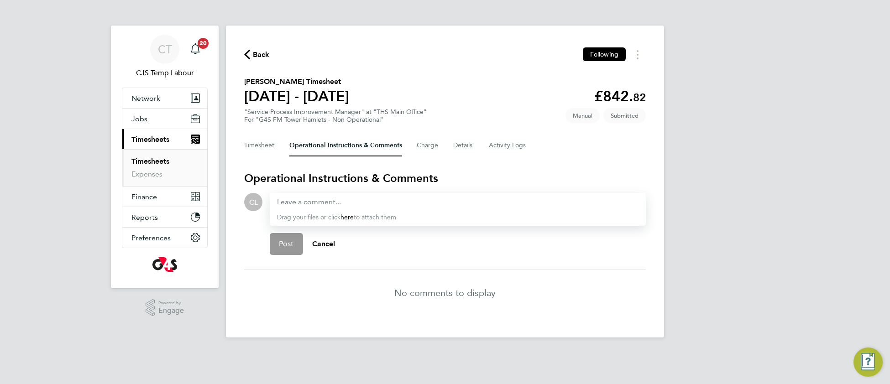
click at [154, 161] on link "Timesheets" at bounding box center [150, 161] width 38 height 9
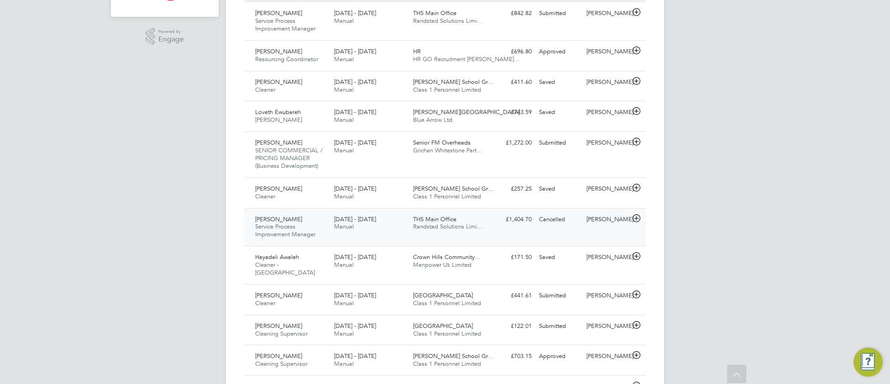
click at [441, 226] on span "Randstad Solutions Limi…" at bounding box center [448, 227] width 70 height 8
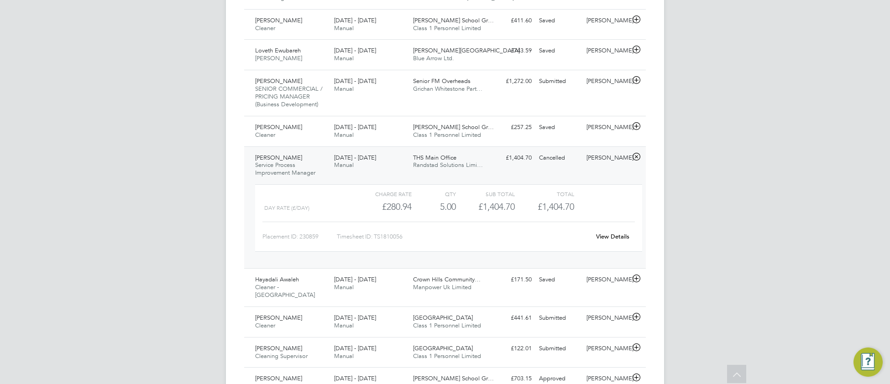
click at [604, 236] on link "View Details" at bounding box center [612, 237] width 33 height 8
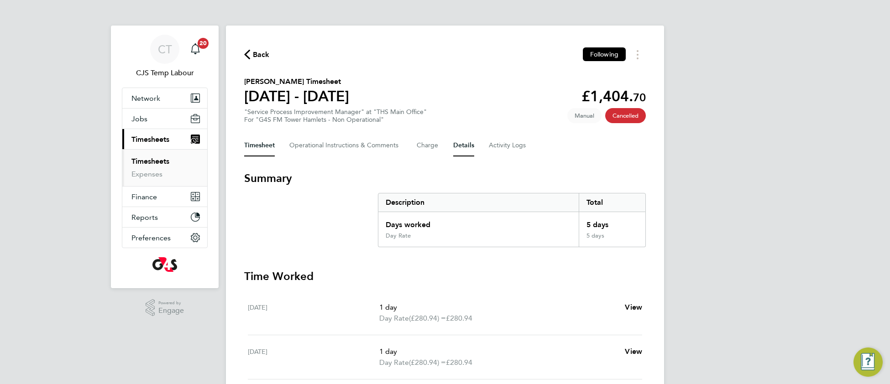
drag, startPoint x: 464, startPoint y: 146, endPoint x: 459, endPoint y: 147, distance: 5.1
click at [463, 146] on button "Details" at bounding box center [463, 146] width 21 height 22
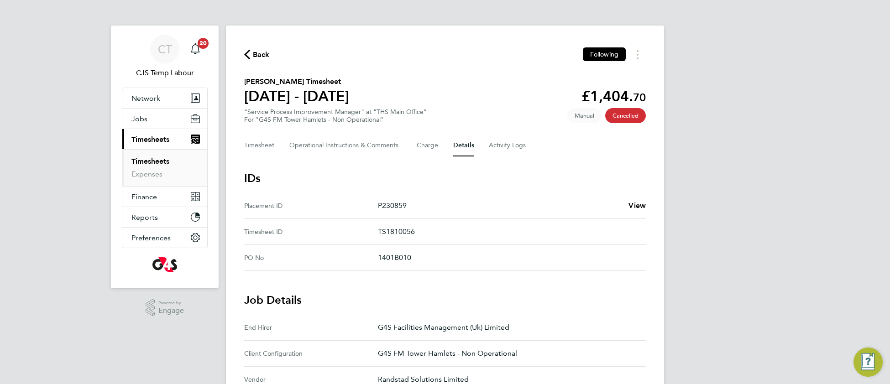
click at [400, 230] on p "TS1810056" at bounding box center [508, 231] width 261 height 11
click at [401, 229] on p "TS1810056" at bounding box center [508, 231] width 261 height 11
copy p "TS1810056"
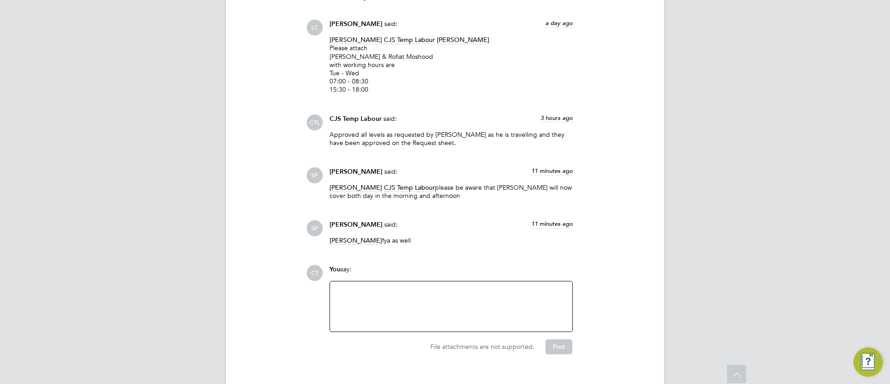
scroll to position [1512, 0]
